Goal: Contribute content: Contribute content

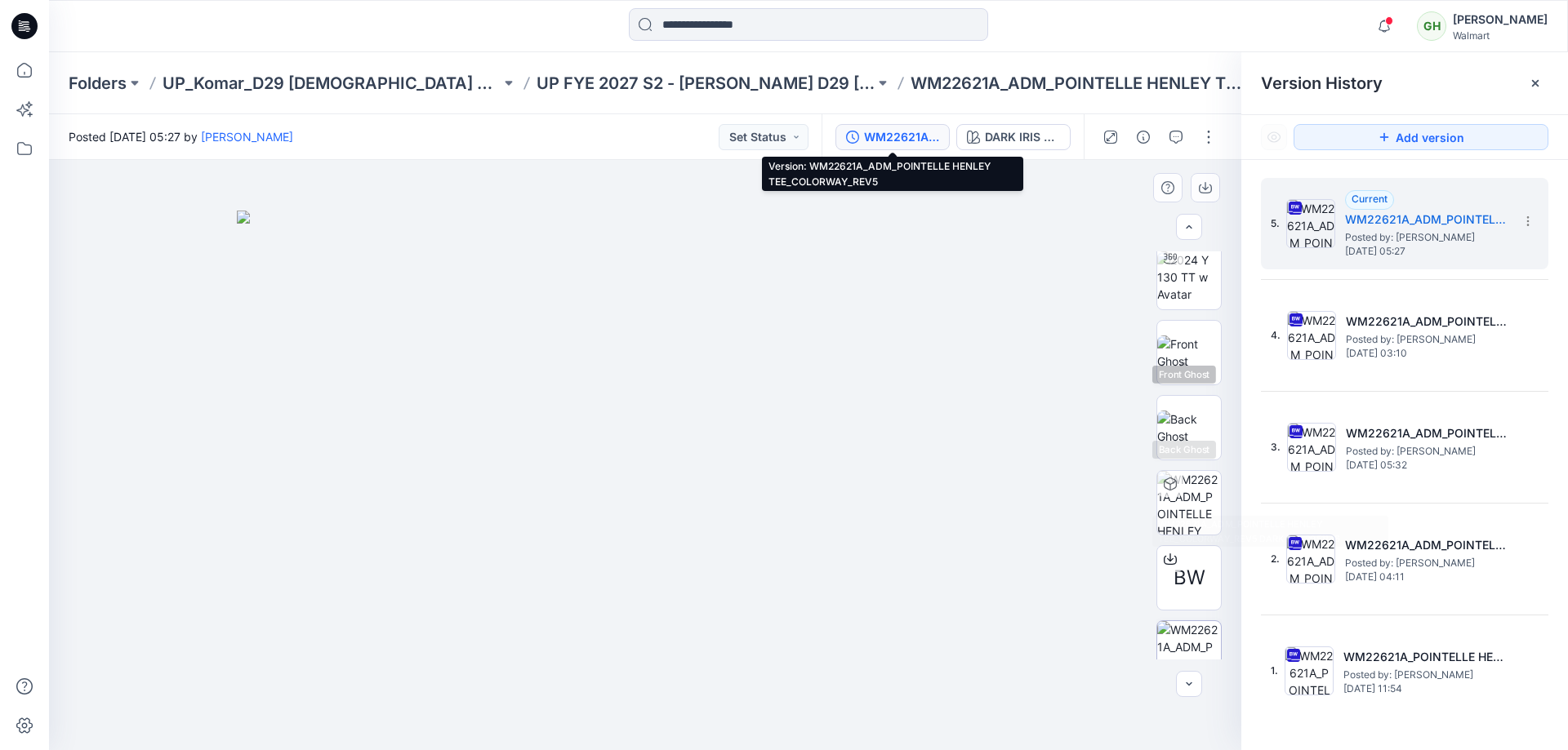
scroll to position [109, 0]
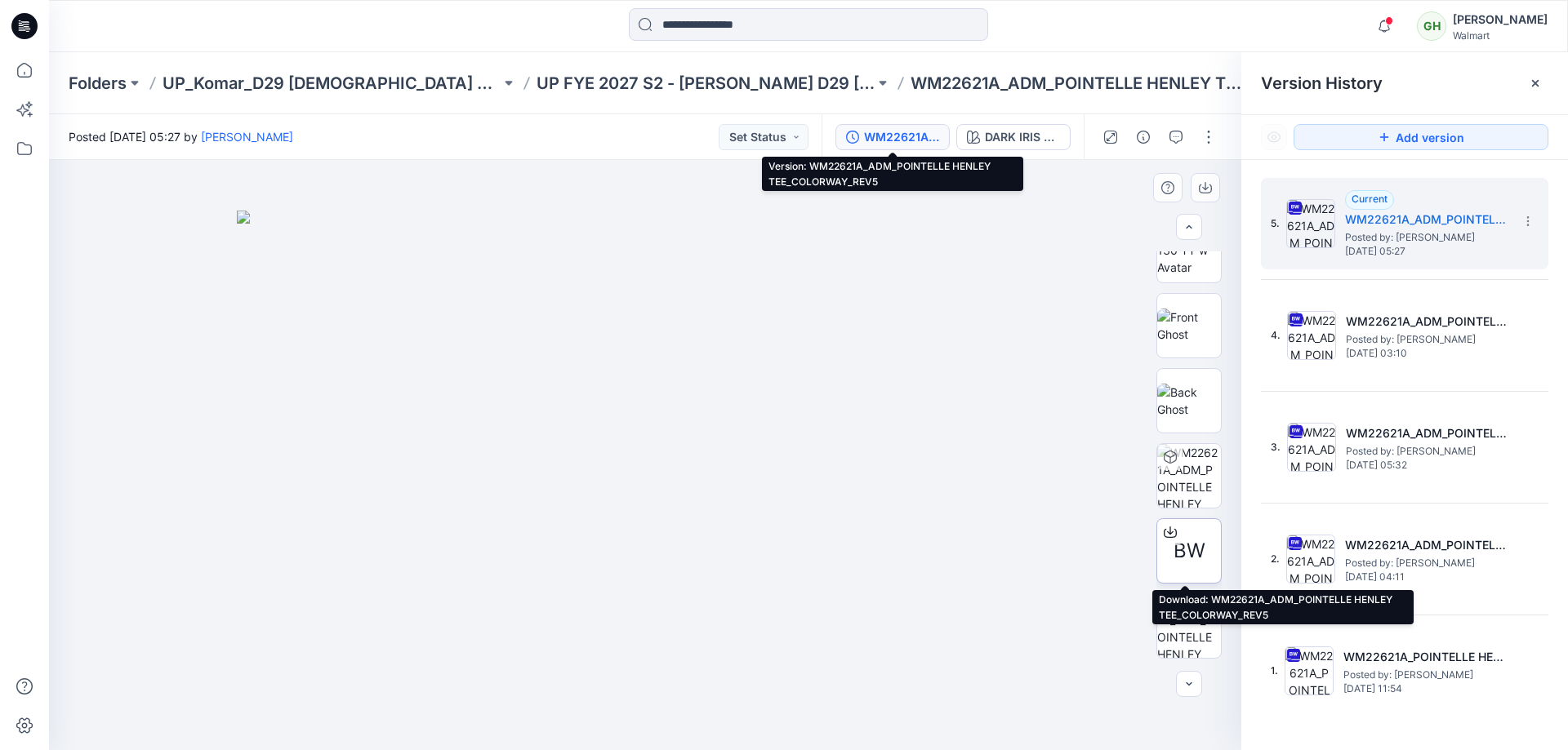
click at [1169, 540] on div at bounding box center [1169, 531] width 26 height 26
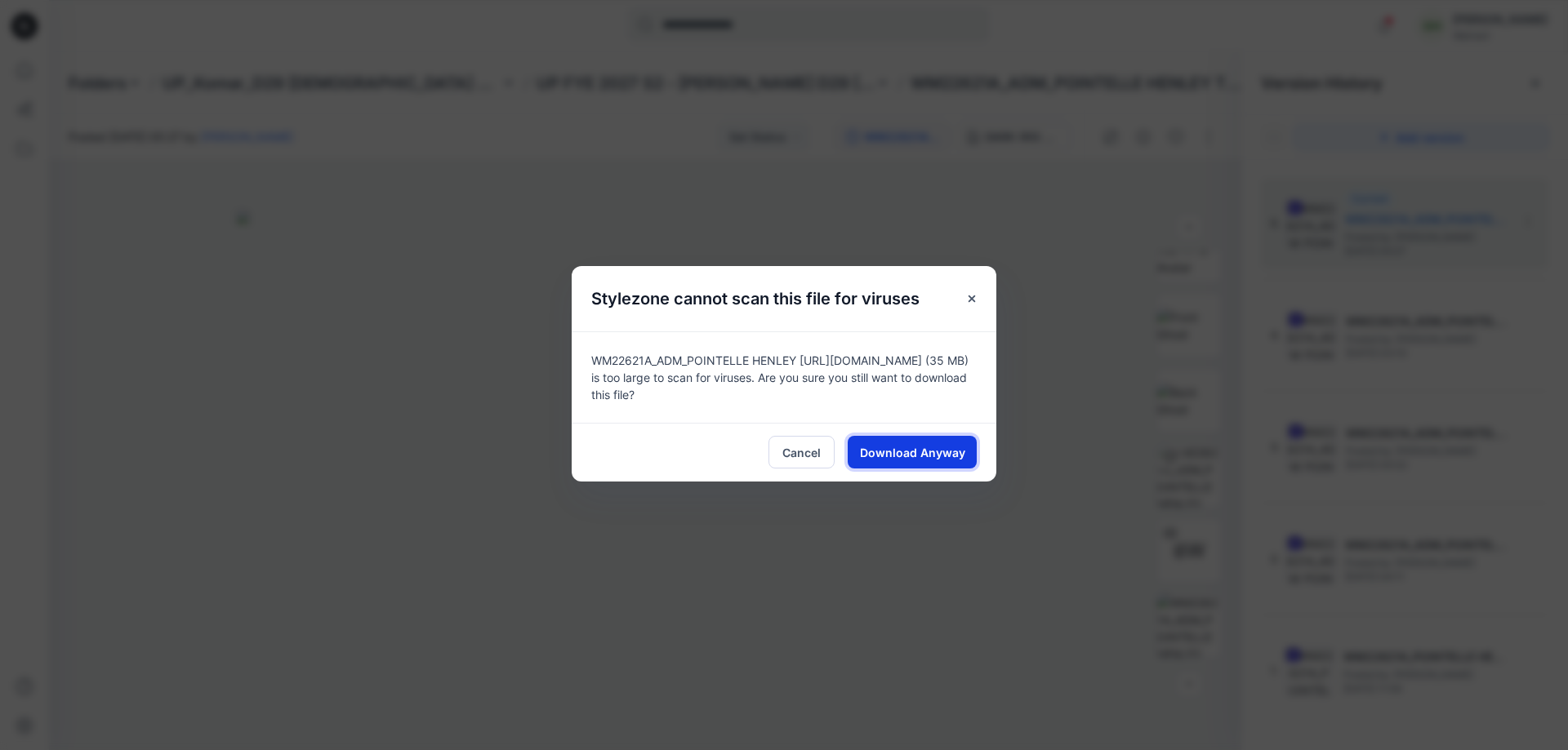
click at [899, 454] on span "Download Anyway" at bounding box center [912, 452] width 105 height 17
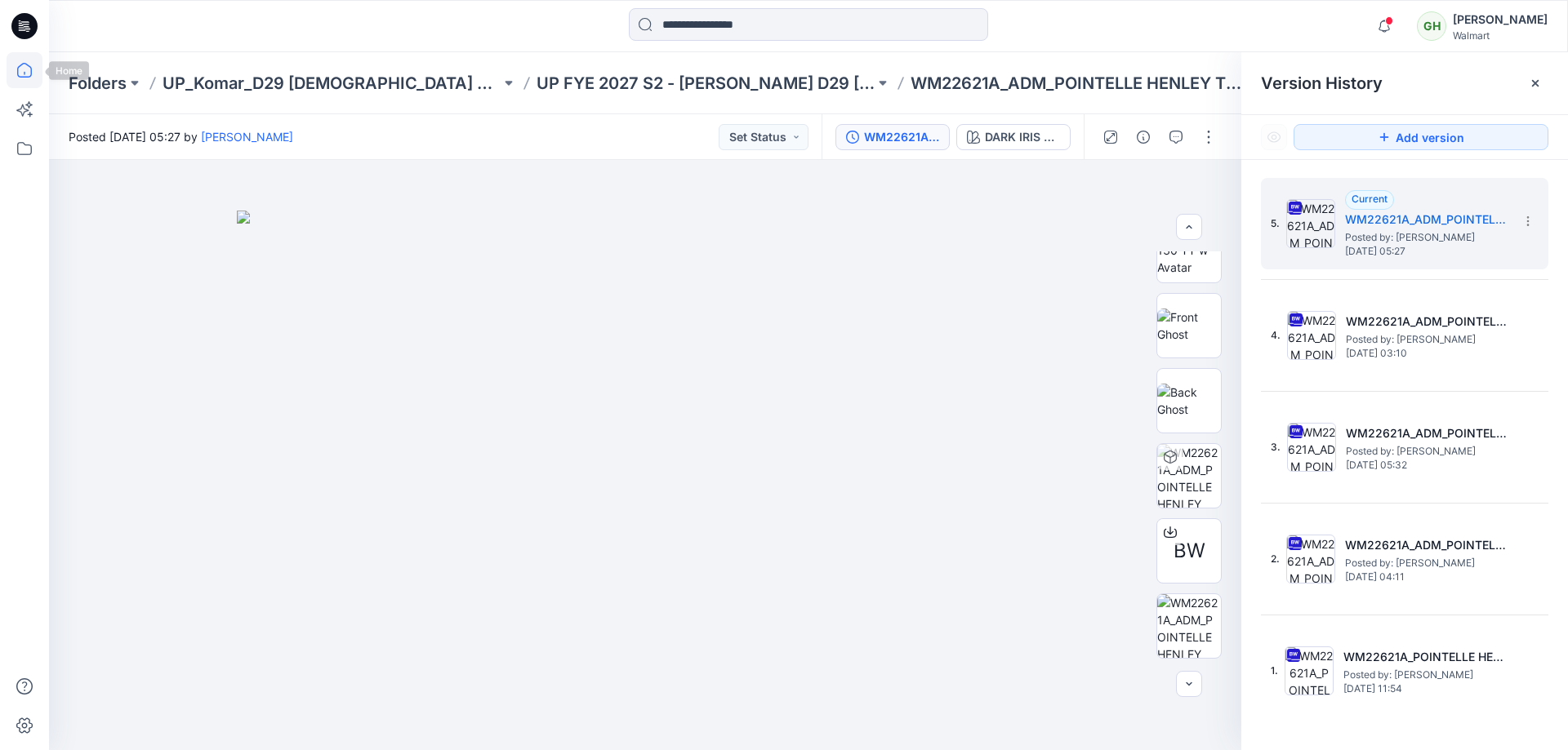
click at [30, 67] on icon at bounding box center [24, 70] width 14 height 14
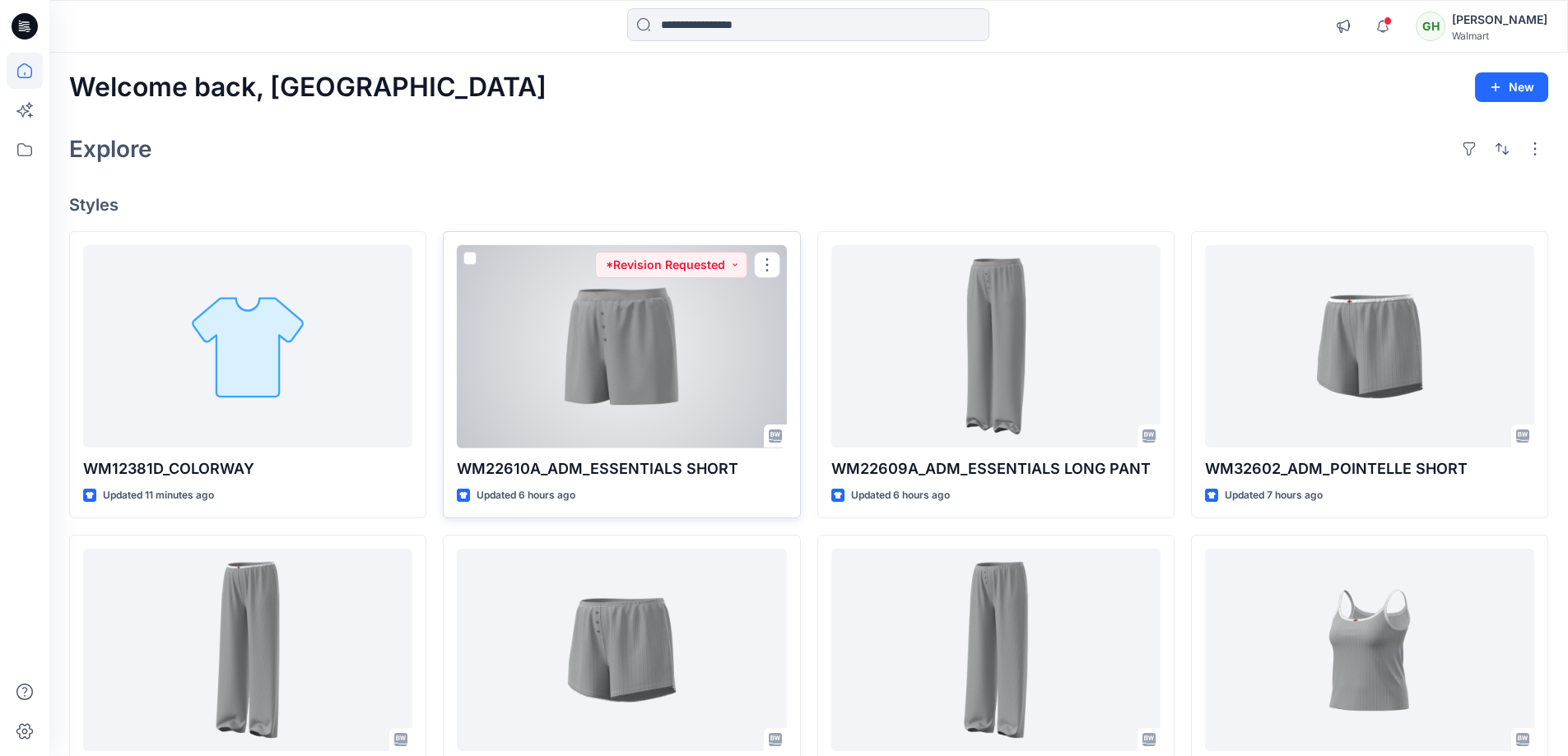
click at [573, 340] on div at bounding box center [621, 346] width 329 height 203
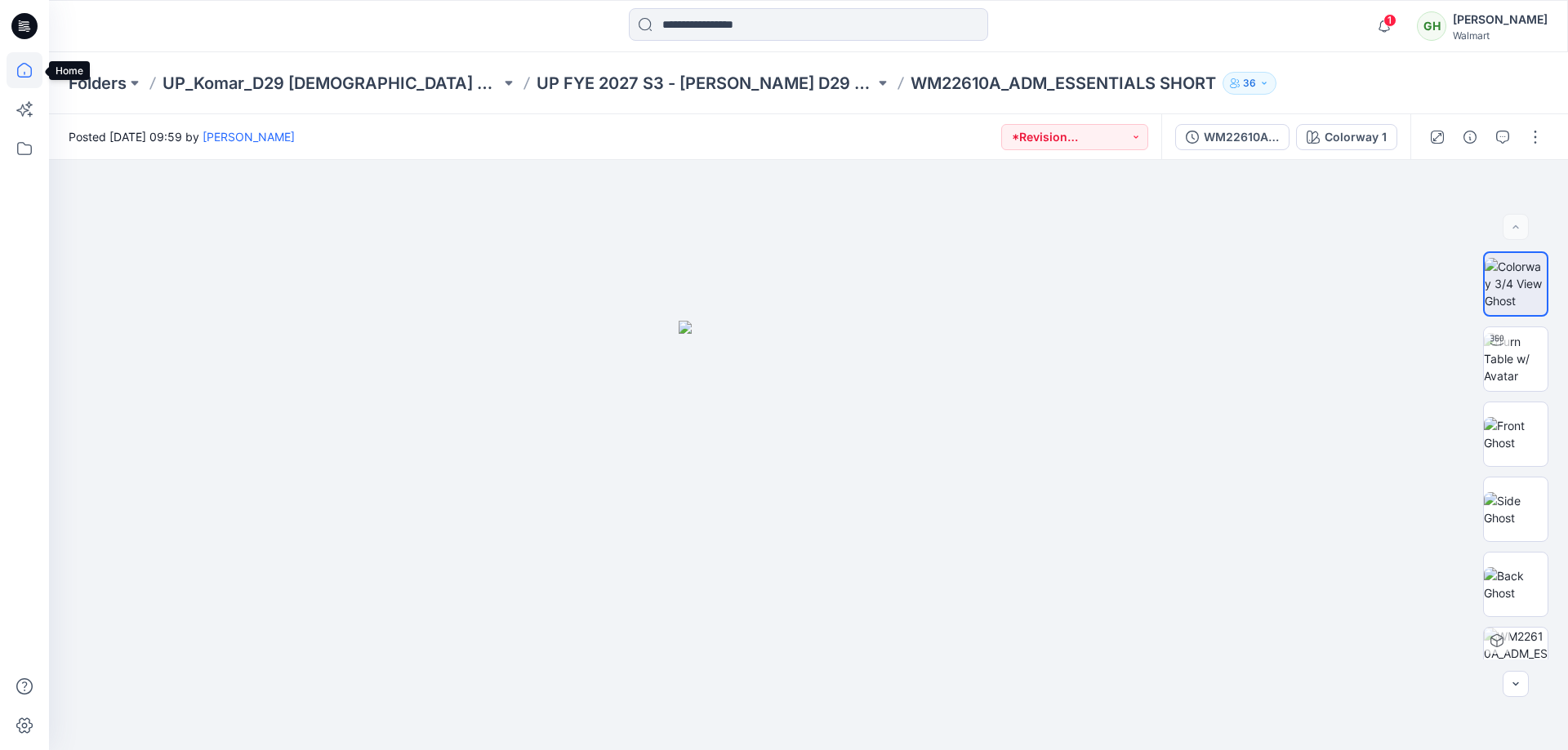
click at [28, 71] on icon at bounding box center [25, 71] width 36 height 36
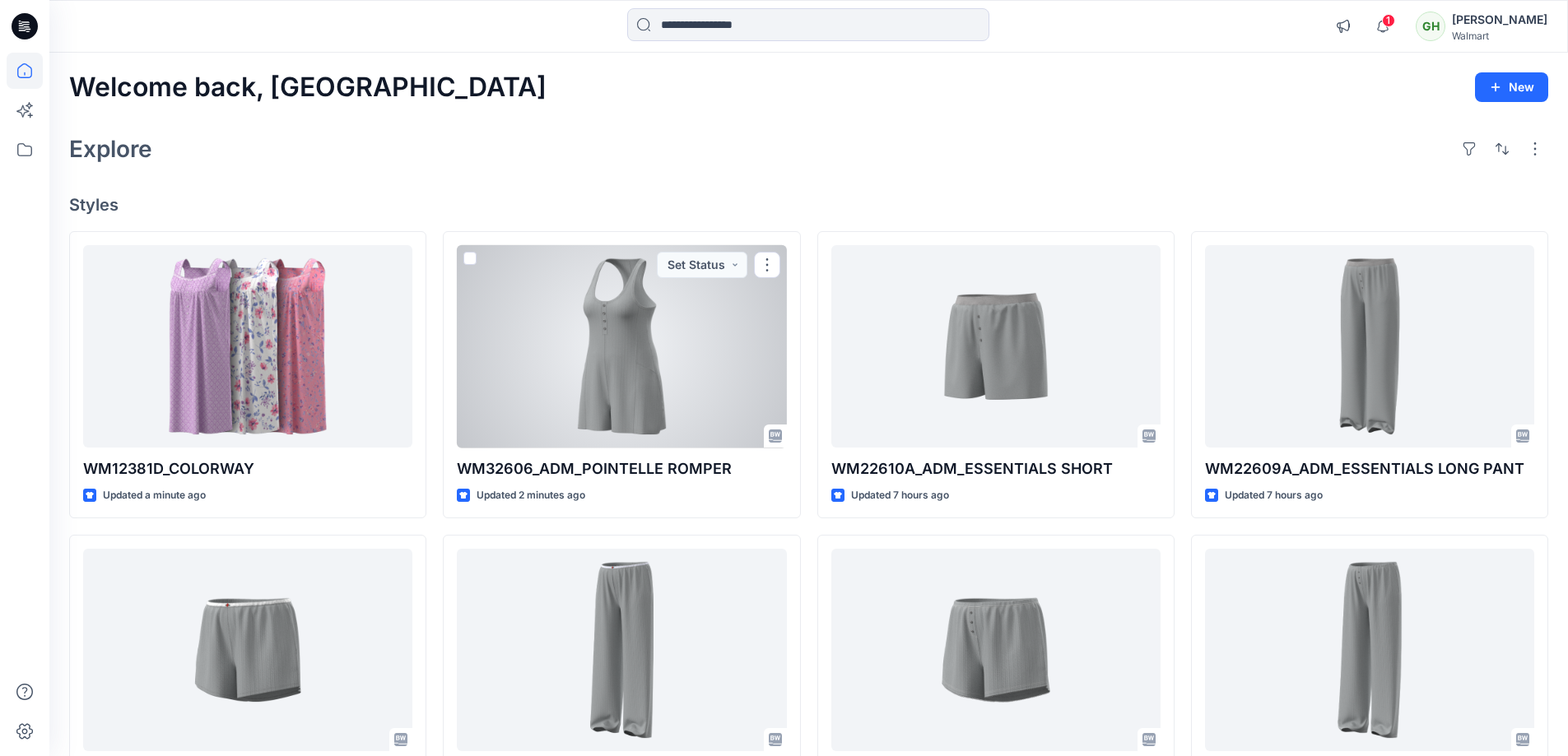
click at [609, 342] on div at bounding box center [621, 346] width 329 height 203
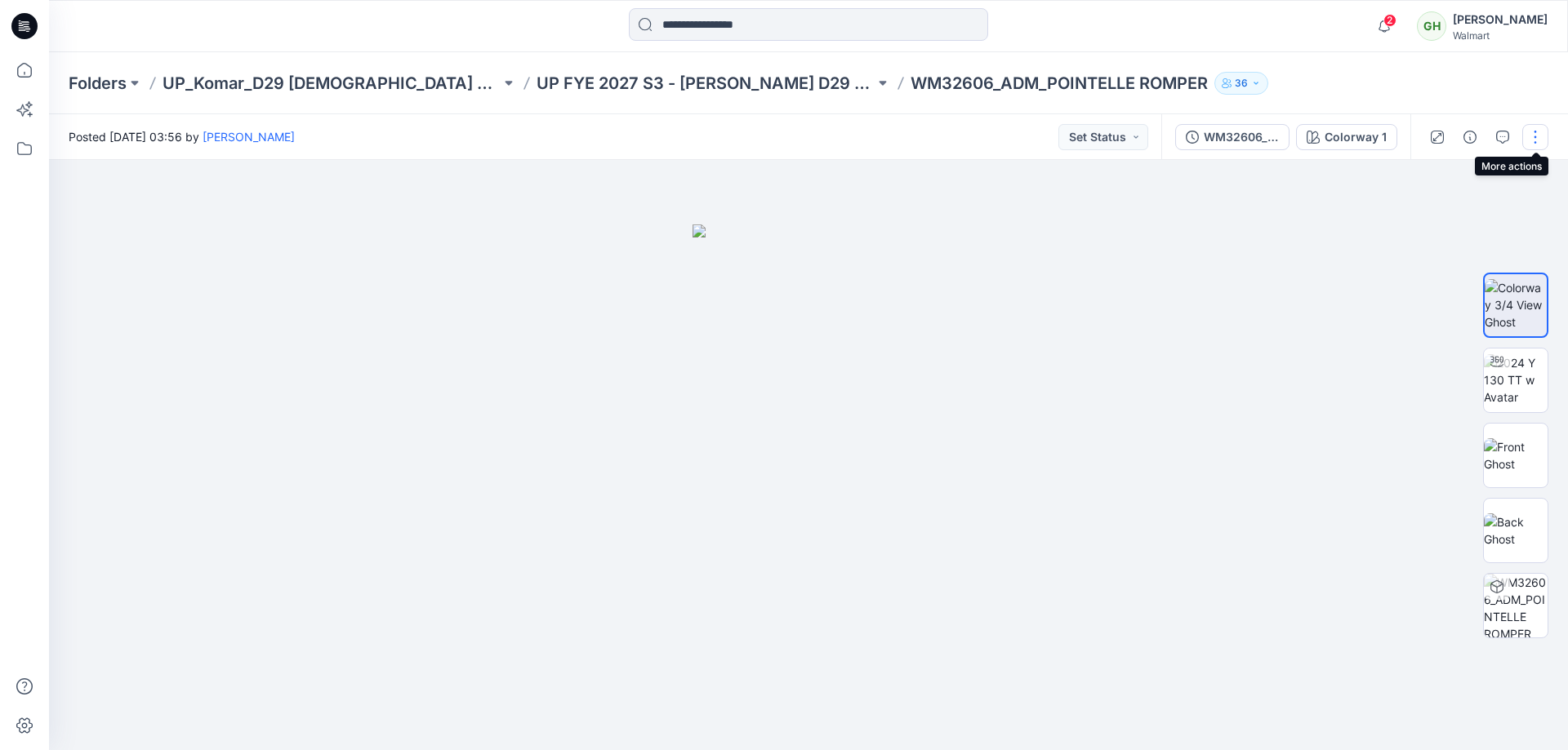
click at [1526, 133] on button "button" at bounding box center [1535, 136] width 26 height 26
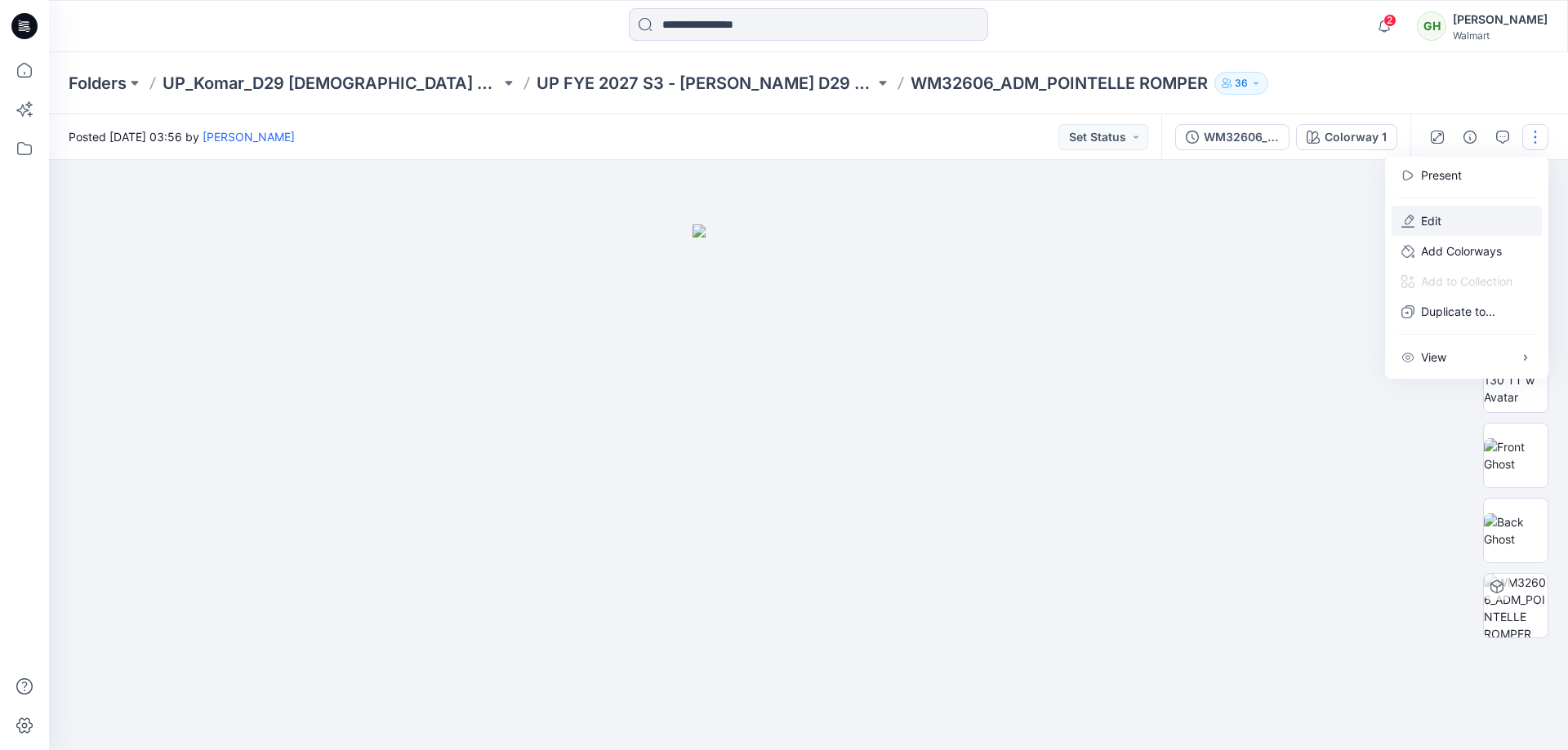
click at [1449, 220] on button "Edit" at bounding box center [1466, 221] width 150 height 31
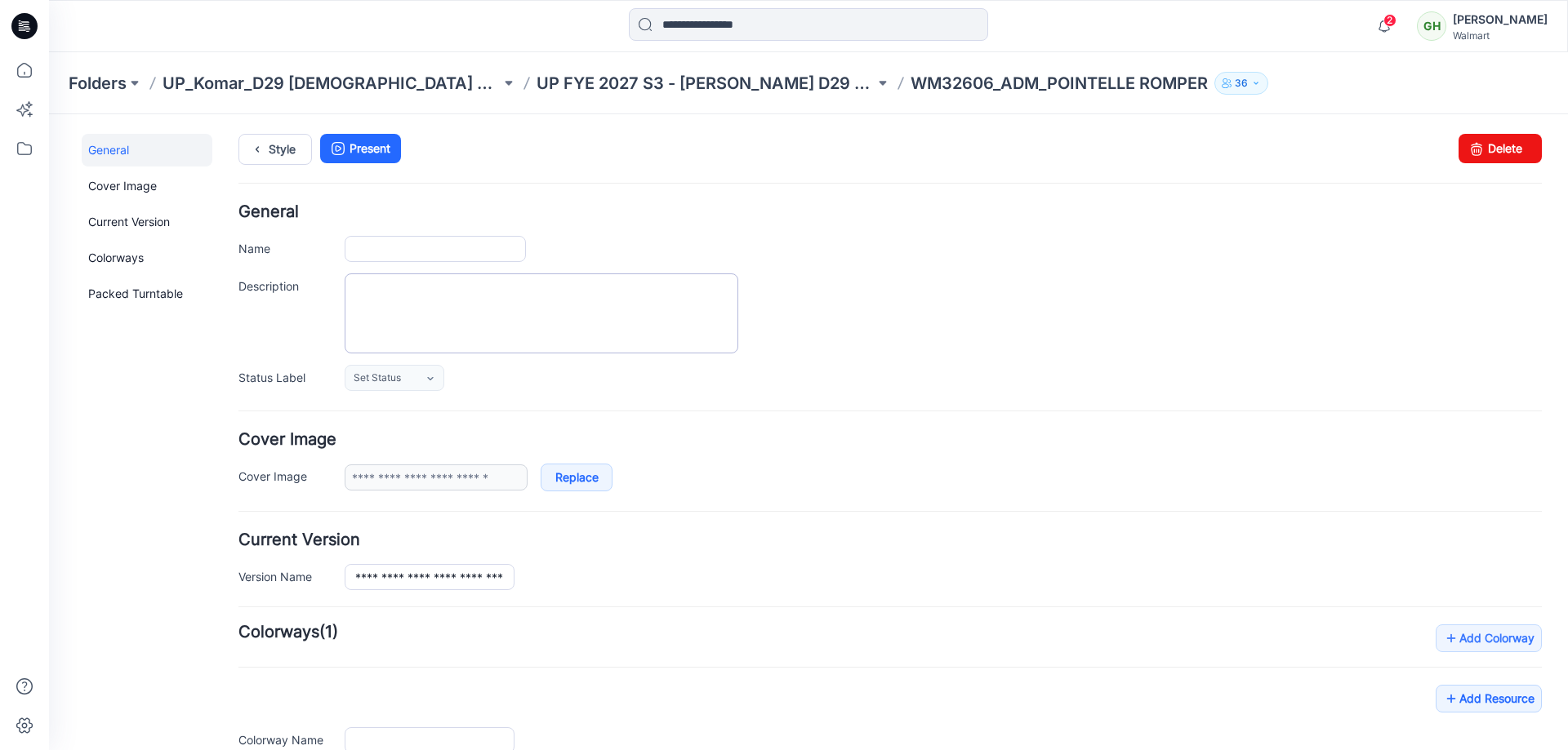
type input "**********"
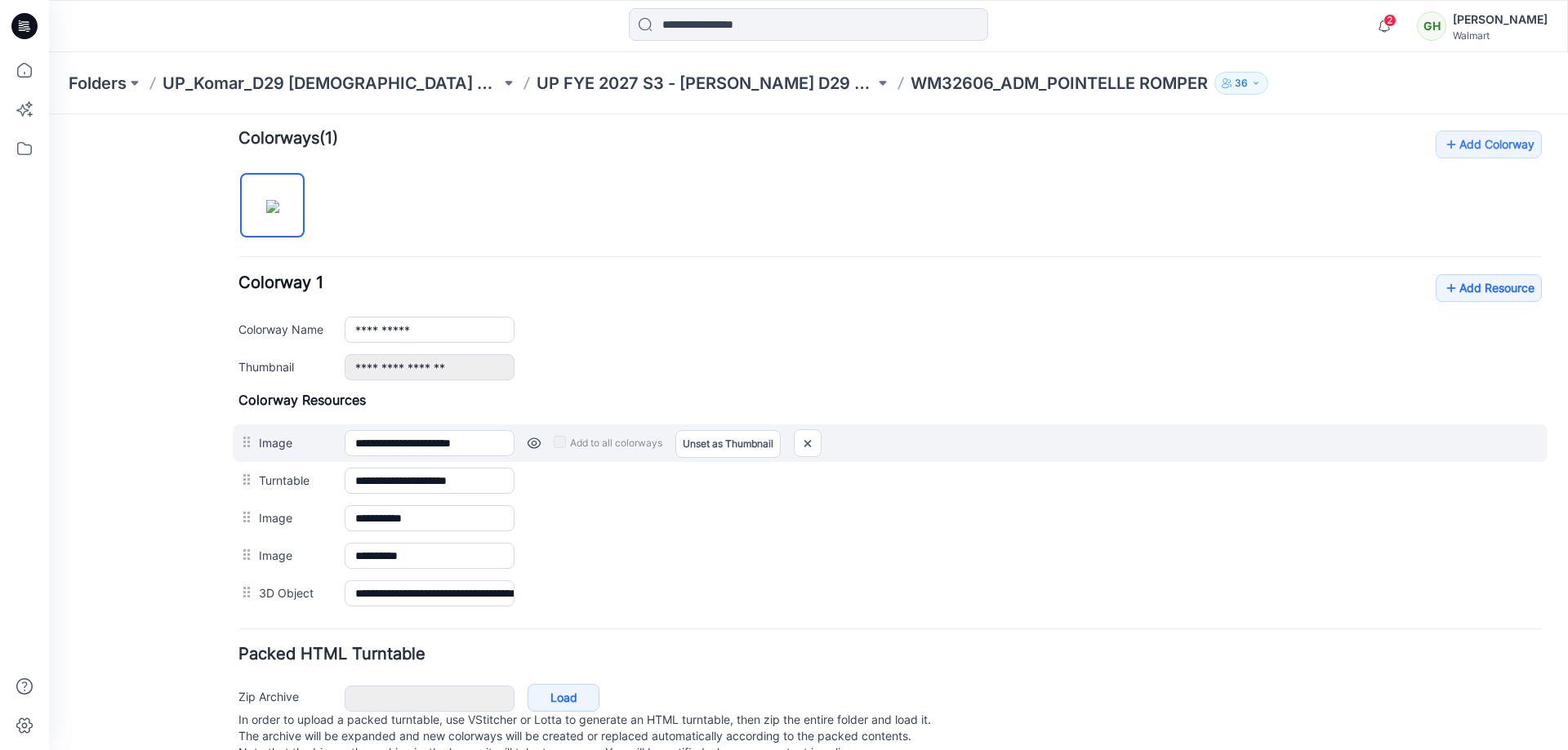
scroll to position [543, 0]
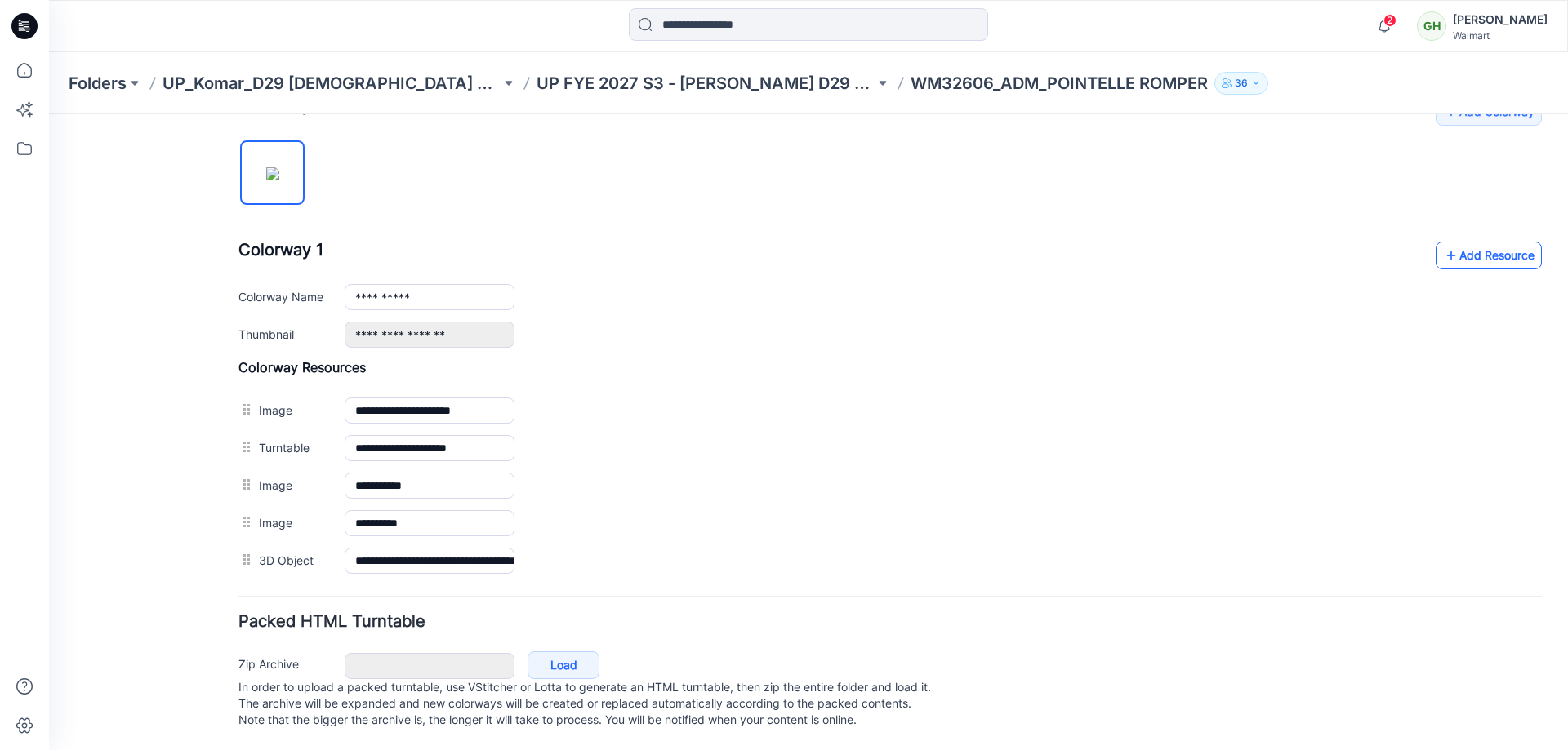
click at [1456, 241] on link "Add Resource" at bounding box center [1488, 255] width 106 height 28
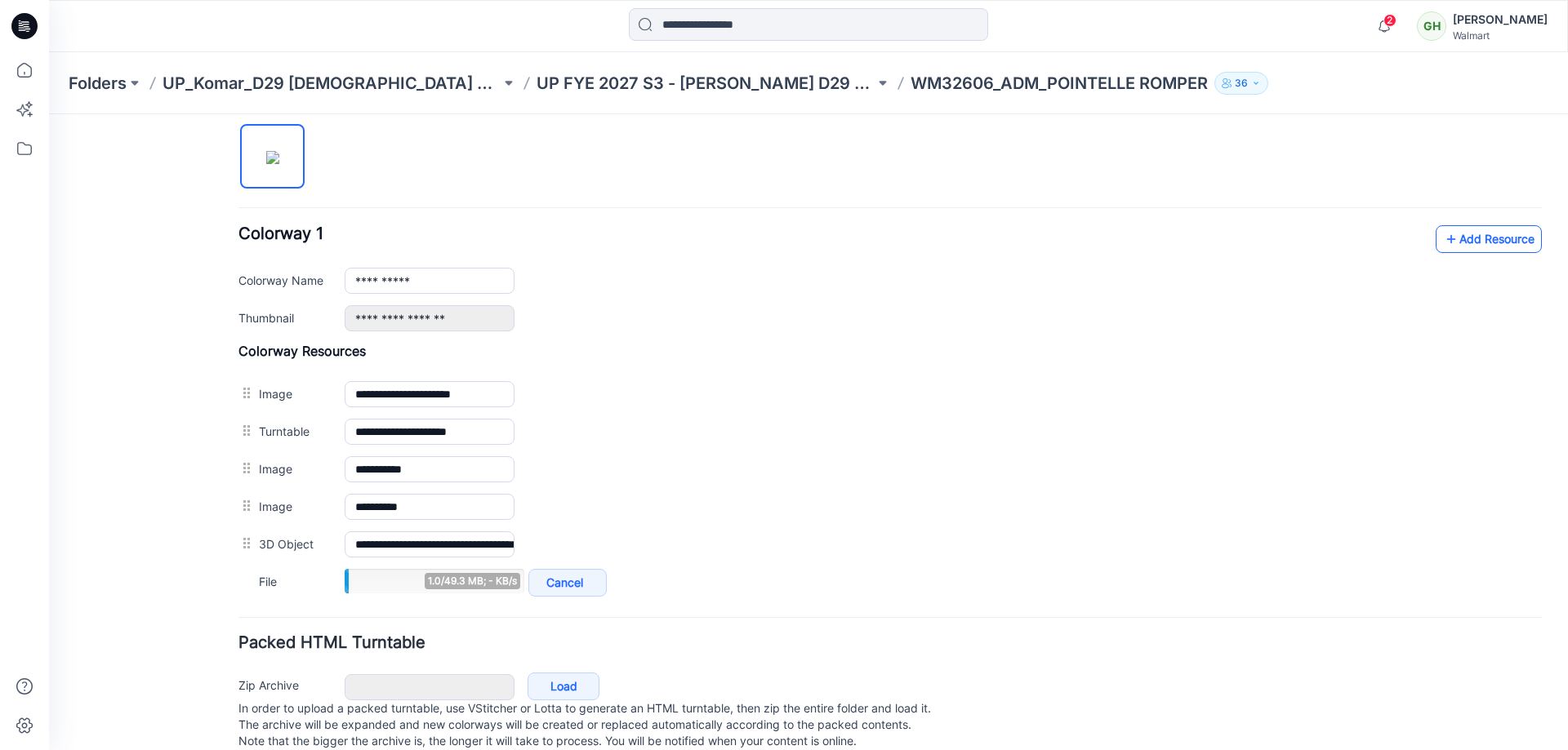
click at [1445, 236] on icon at bounding box center [1451, 239] width 16 height 26
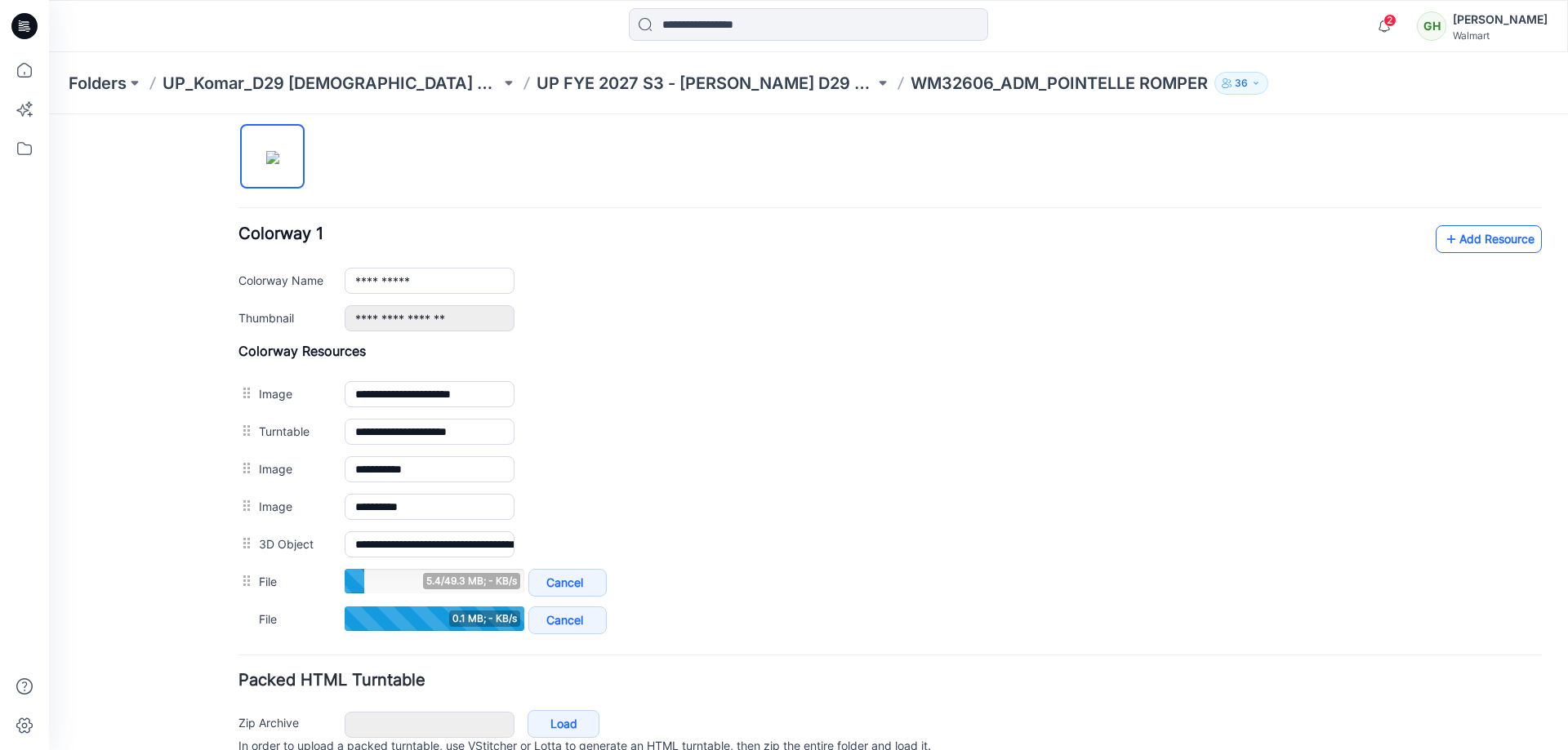
click at [1456, 242] on link "Add Resource" at bounding box center [1488, 239] width 106 height 28
click at [1454, 235] on link "Add Resource" at bounding box center [1488, 239] width 106 height 28
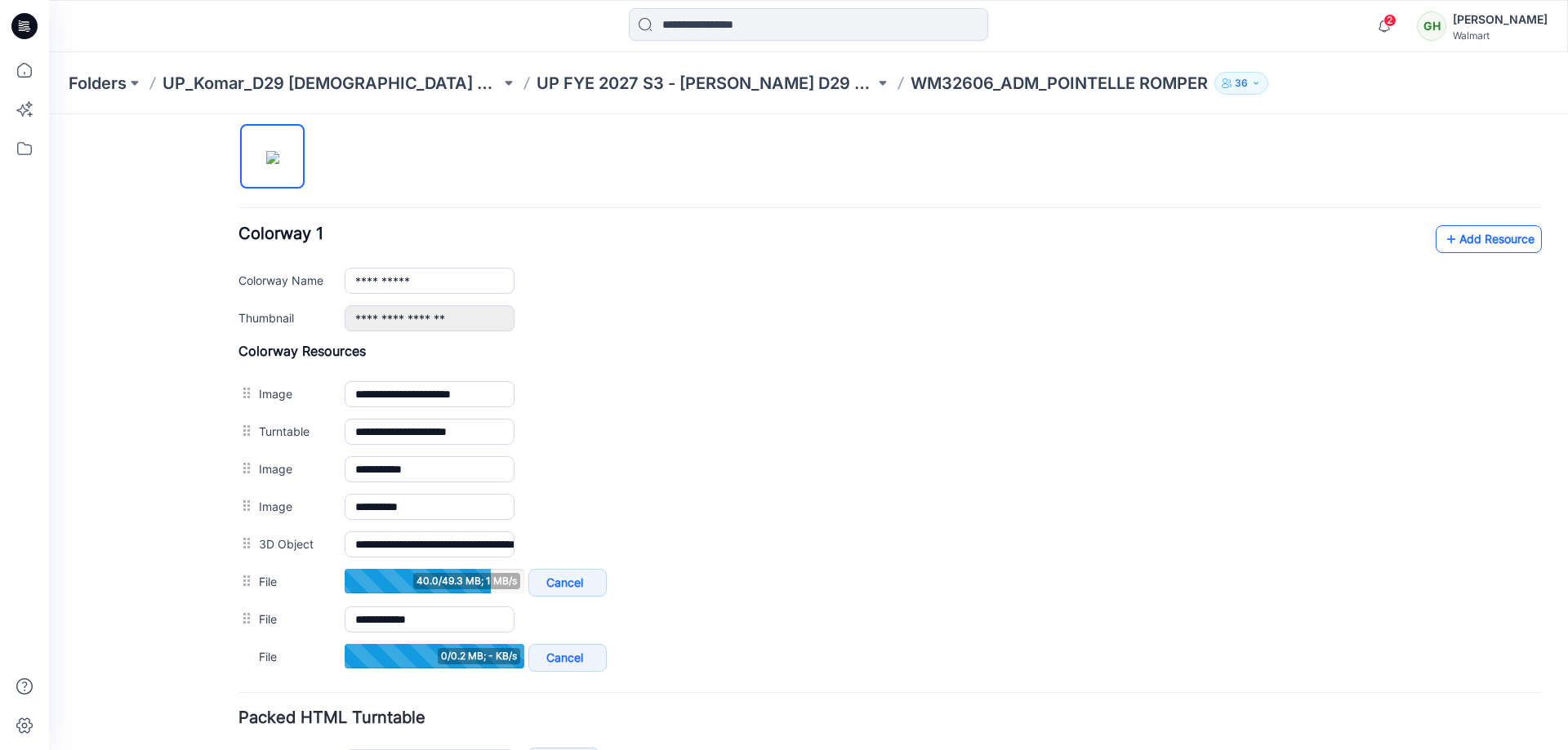
click at [1453, 240] on link "Add Resource" at bounding box center [1488, 239] width 106 height 28
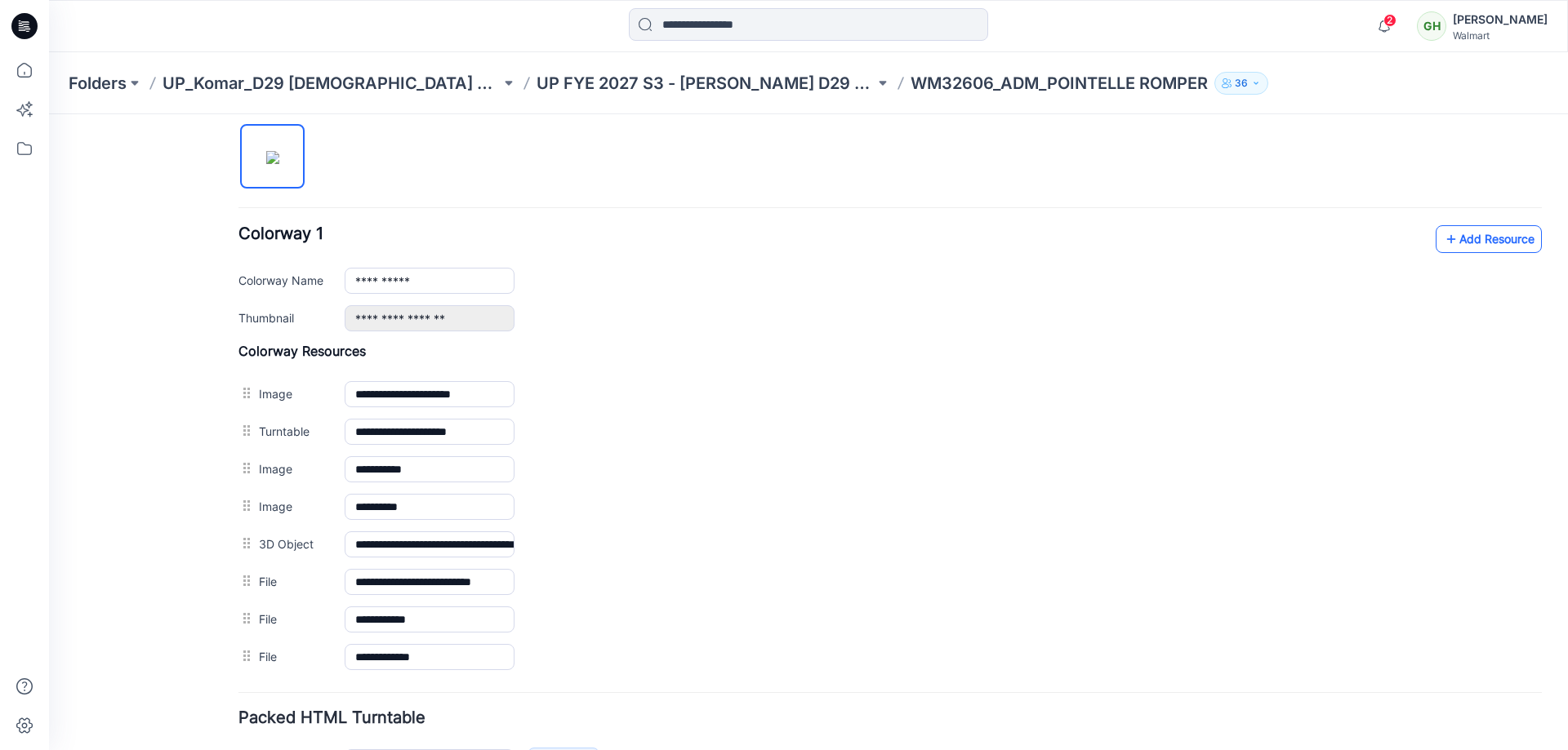
click at [1467, 242] on link "Add Resource" at bounding box center [1488, 239] width 106 height 28
click at [1445, 245] on icon at bounding box center [1451, 239] width 16 height 26
click at [1443, 235] on icon at bounding box center [1451, 239] width 16 height 26
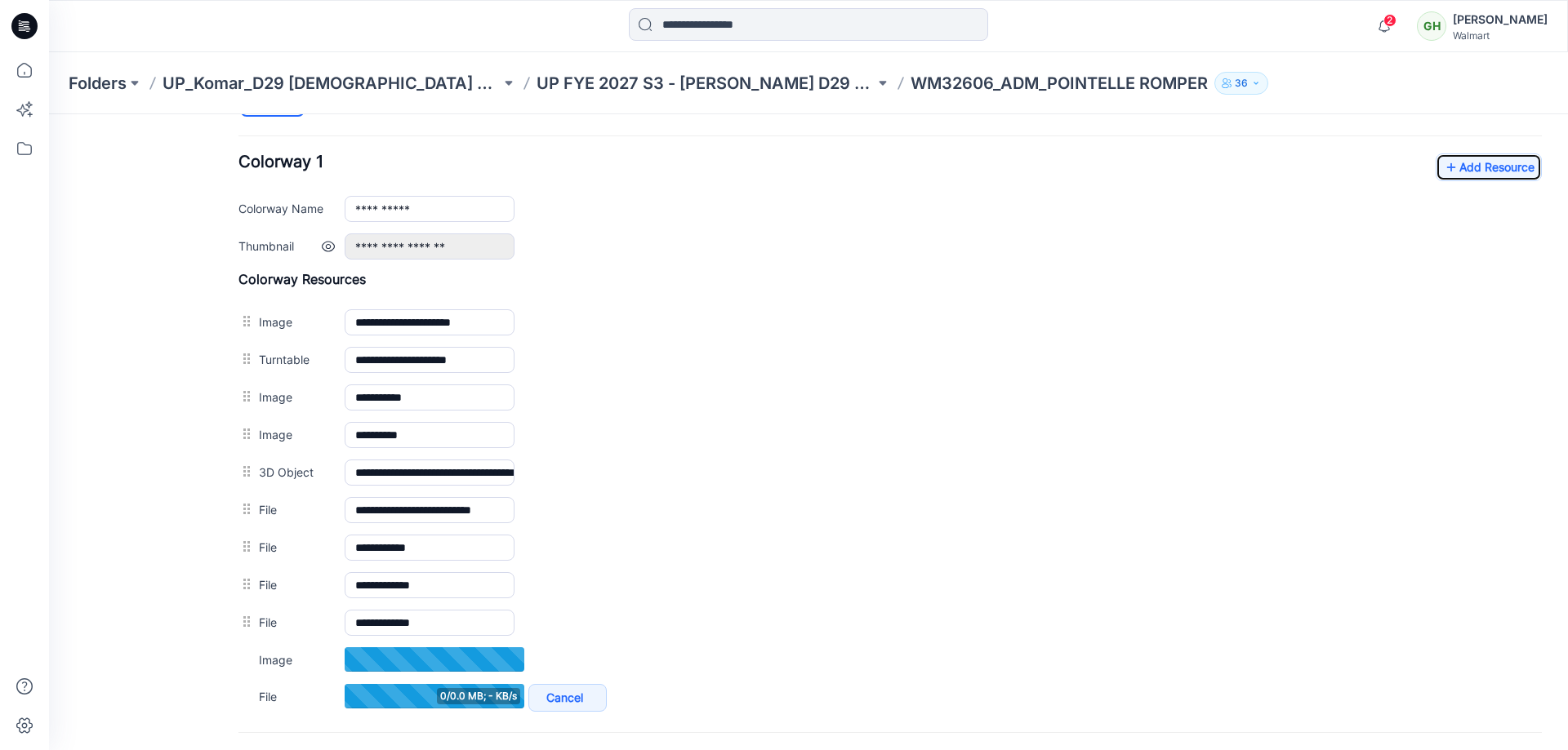
scroll to position [652, 0]
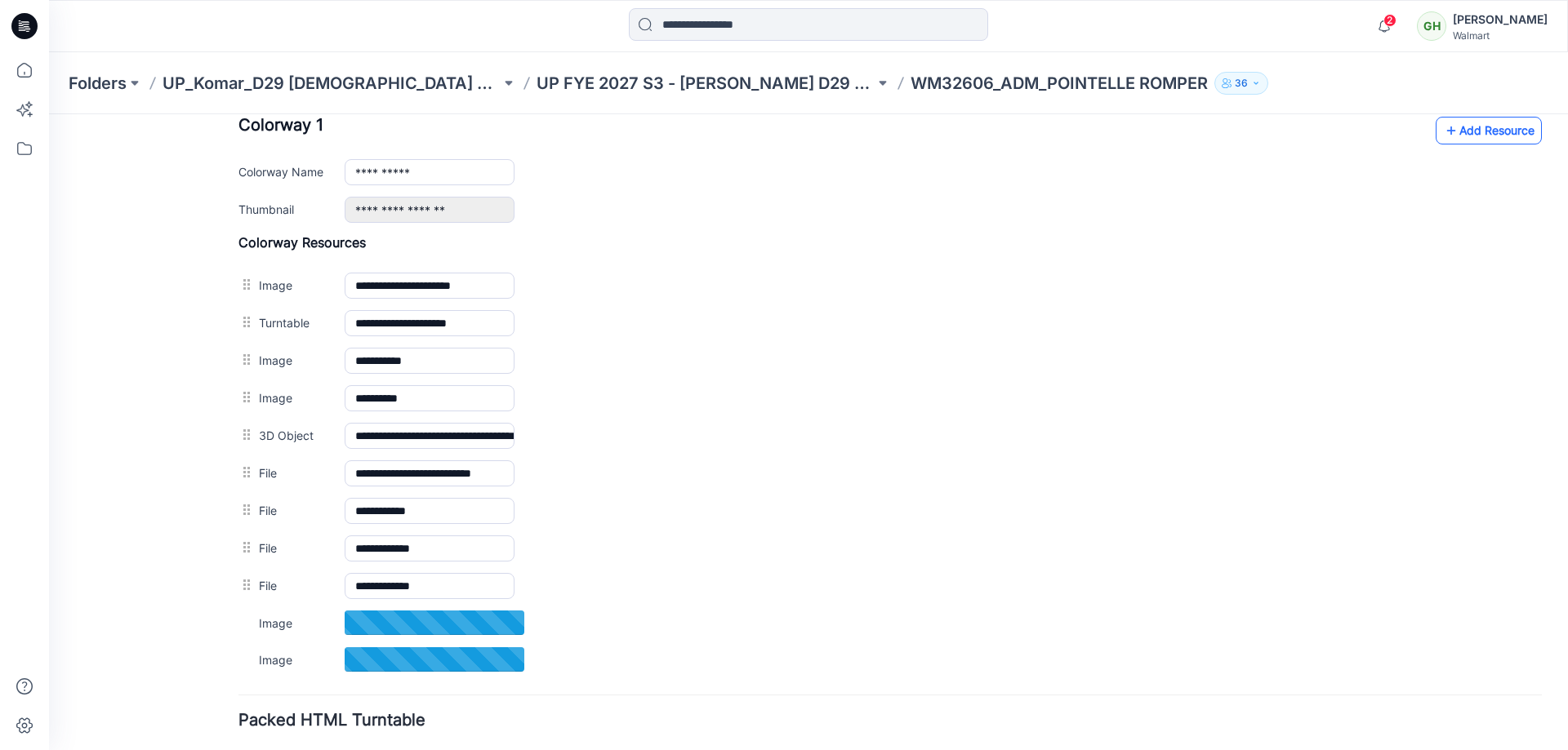
click at [1455, 138] on link "Add Resource" at bounding box center [1488, 130] width 106 height 28
click at [1463, 130] on link "Add Resource" at bounding box center [1488, 130] width 106 height 28
click at [1481, 140] on link "Add Resource" at bounding box center [1488, 130] width 106 height 28
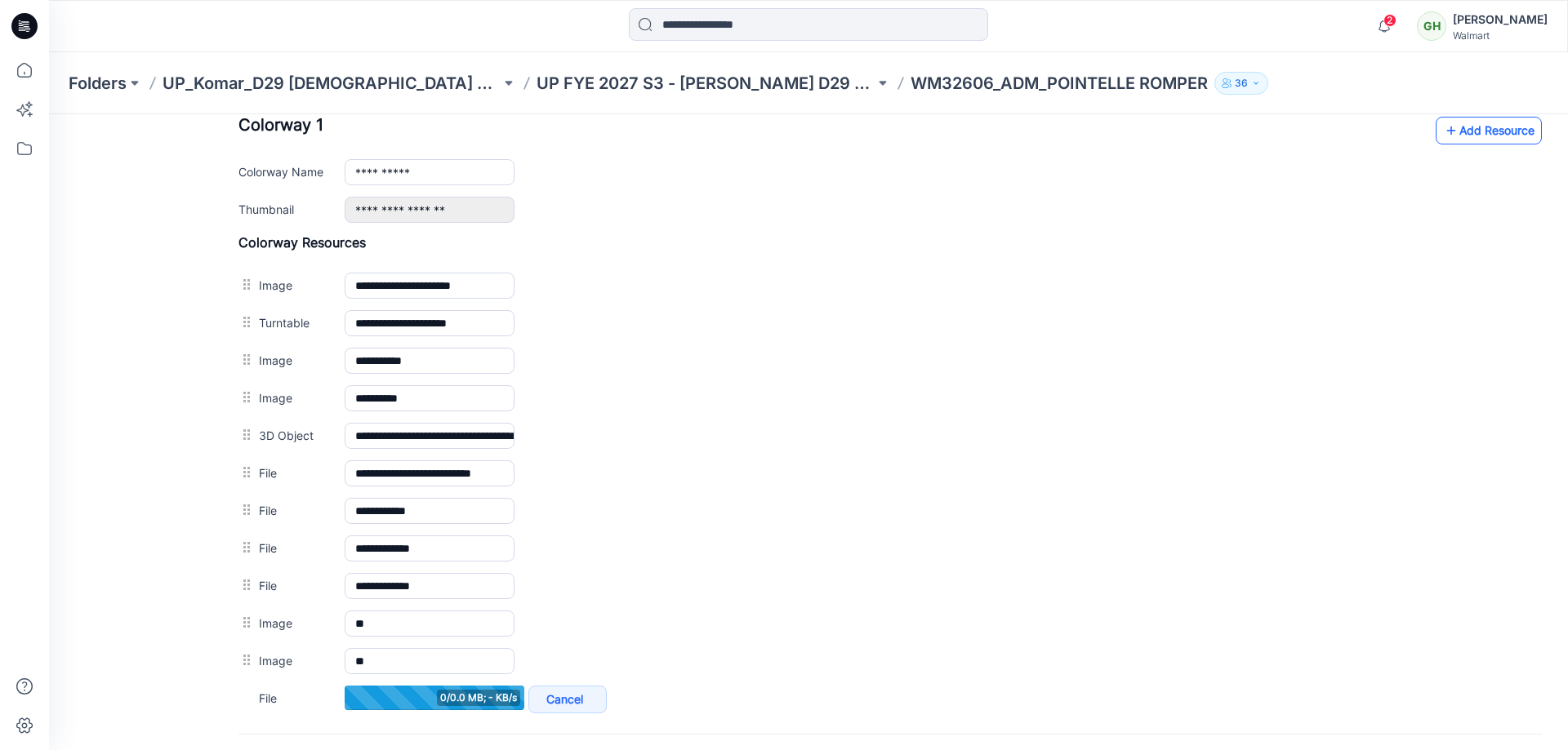
click at [1469, 129] on link "Add Resource" at bounding box center [1488, 130] width 106 height 28
click at [1474, 132] on link "Add Resource" at bounding box center [1488, 130] width 106 height 28
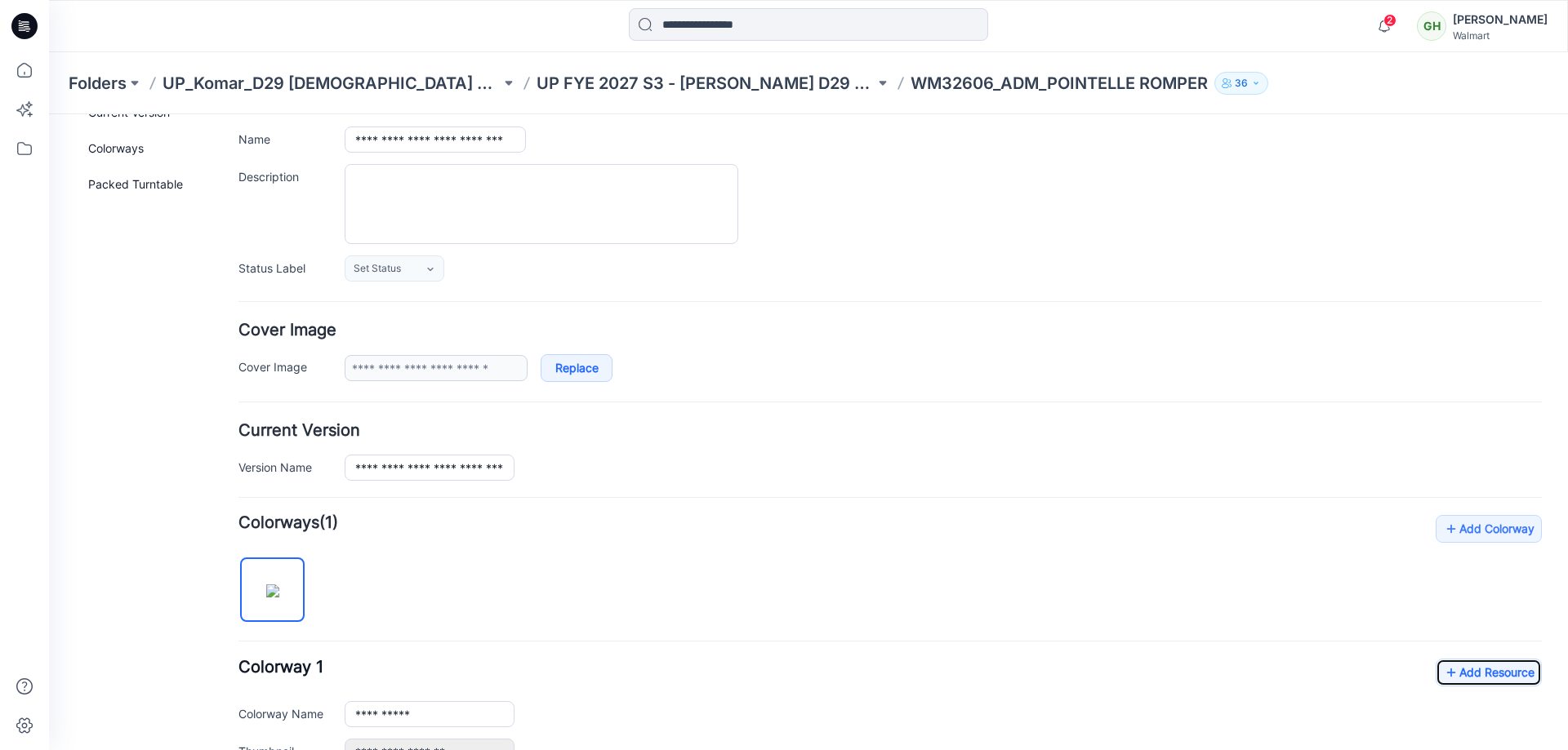
scroll to position [0, 0]
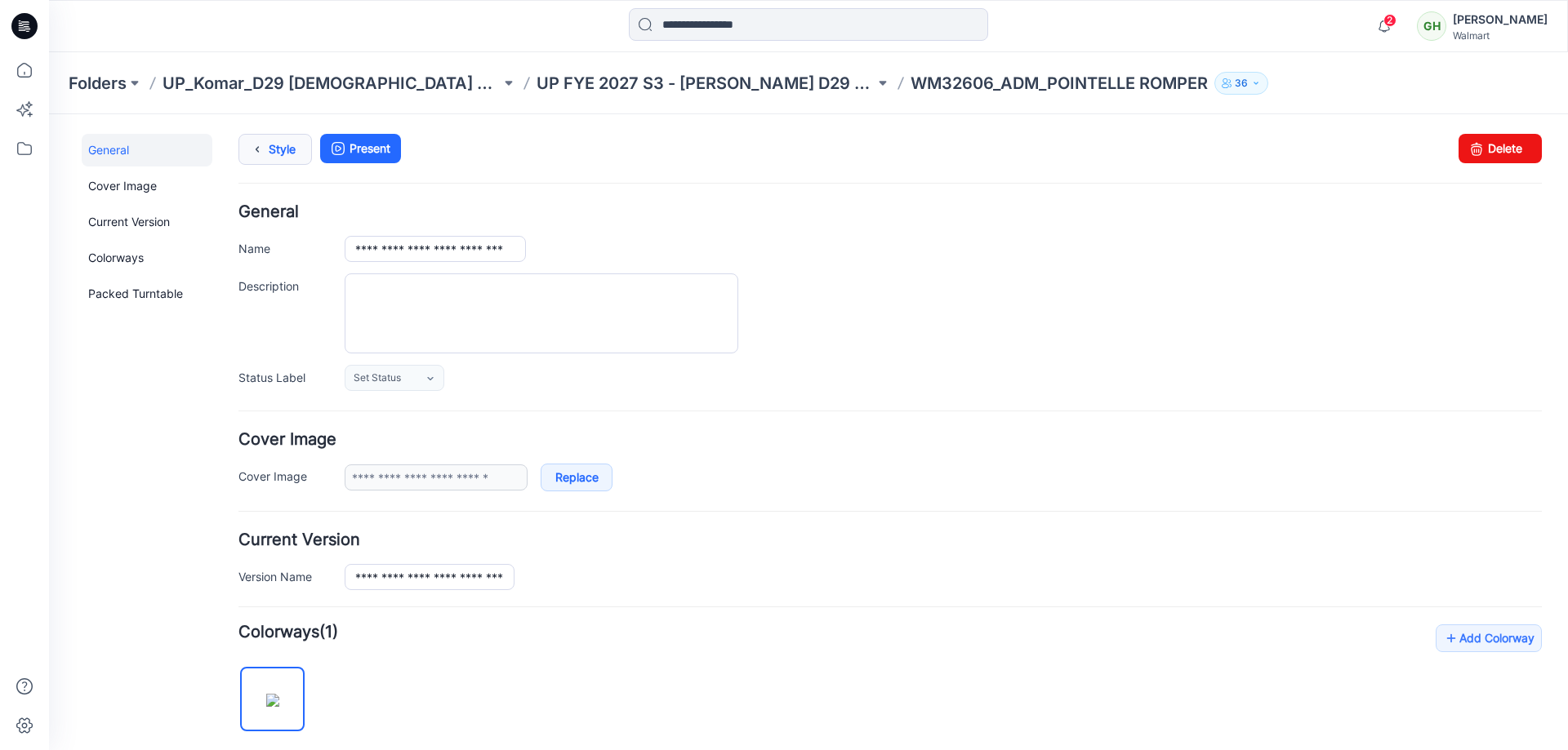
click at [262, 154] on icon at bounding box center [258, 149] width 23 height 30
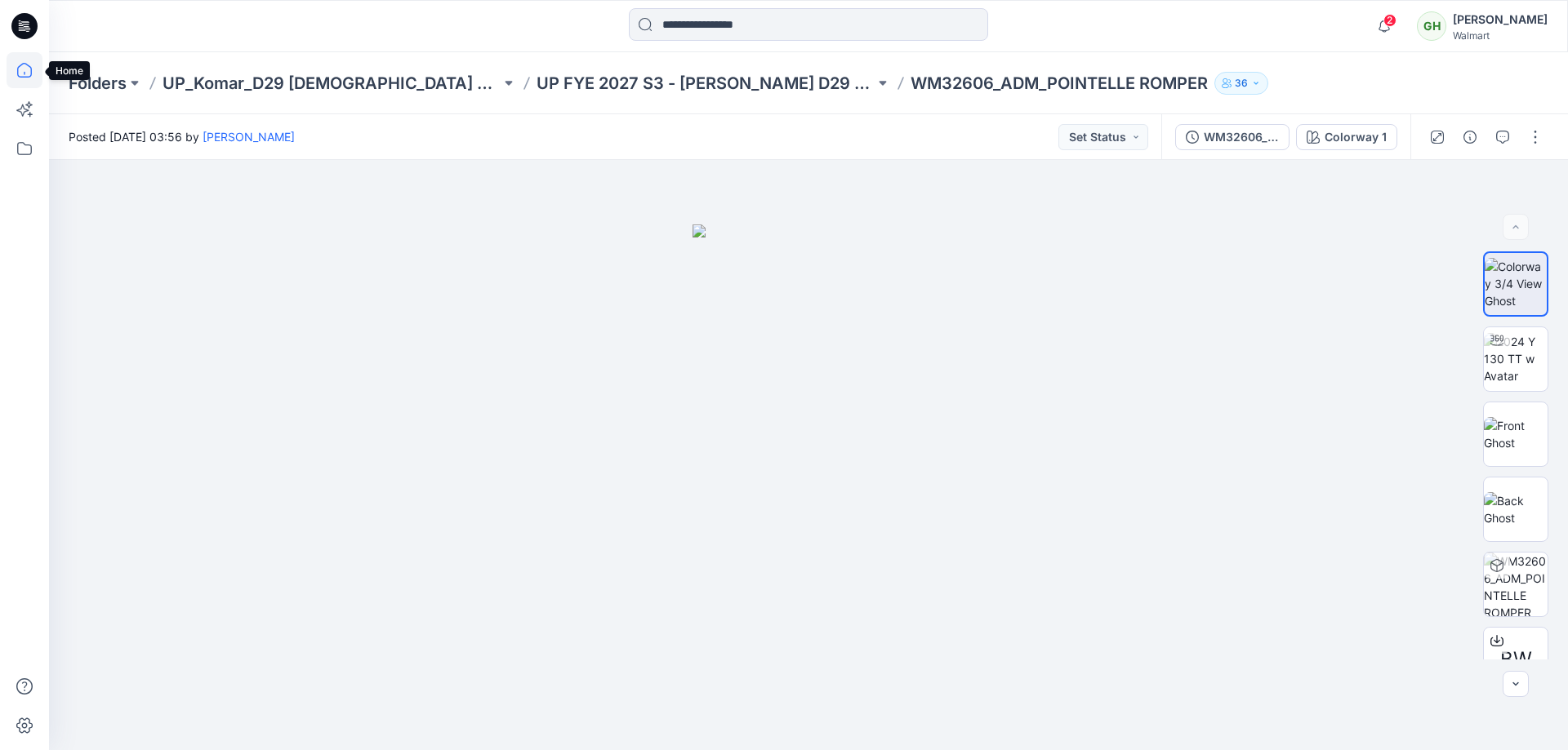
click at [20, 69] on icon at bounding box center [25, 71] width 36 height 36
